Goal: Browse casually

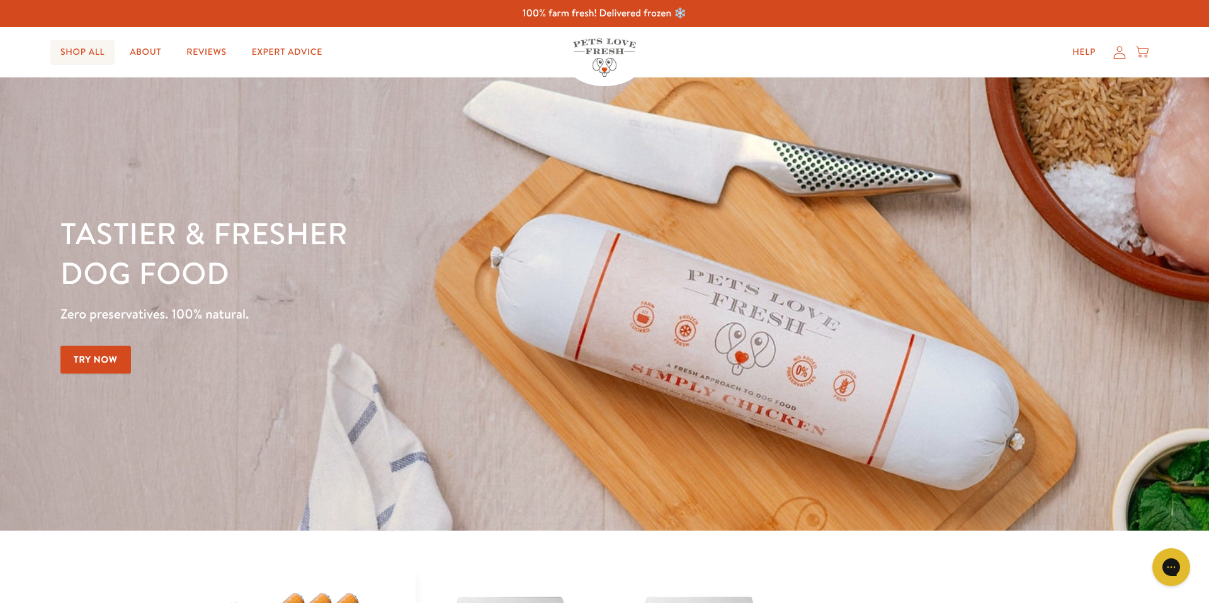
click at [81, 52] on link "Shop All" at bounding box center [82, 52] width 64 height 25
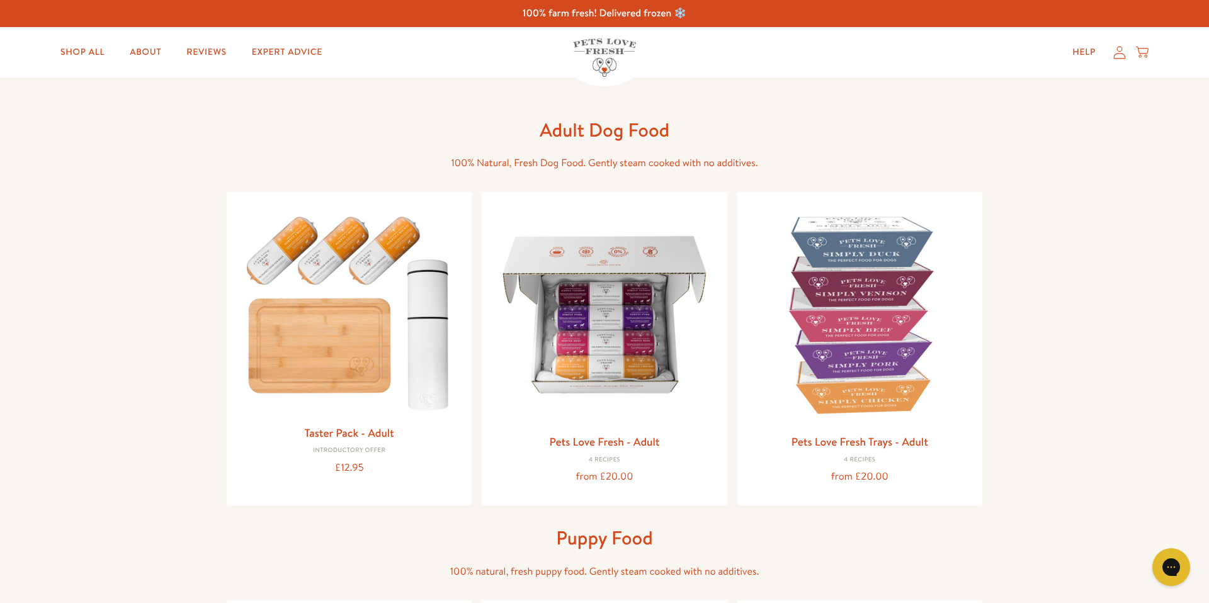
click at [598, 54] on img at bounding box center [604, 57] width 63 height 38
